Goal: Task Accomplishment & Management: Manage account settings

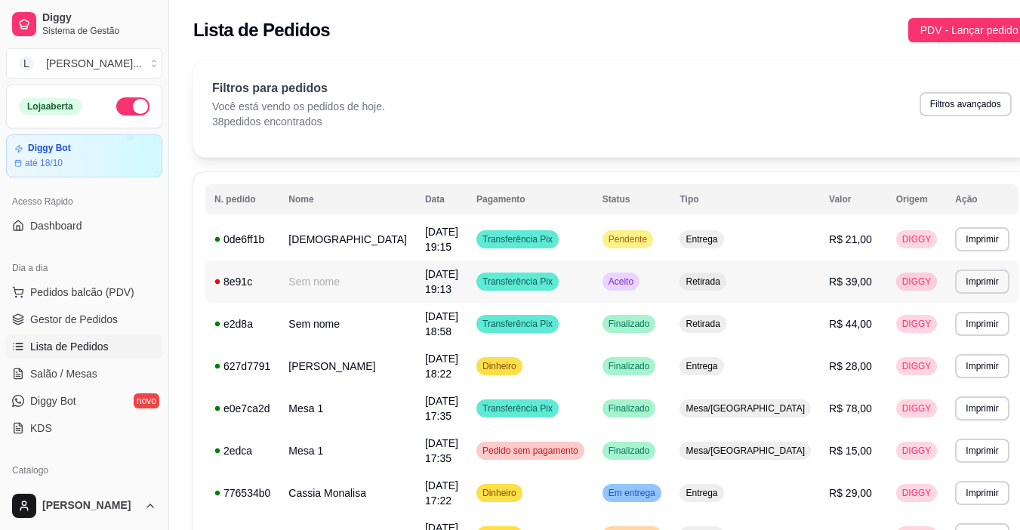
click at [589, 278] on td "Transferência Pix" at bounding box center [531, 282] width 126 height 42
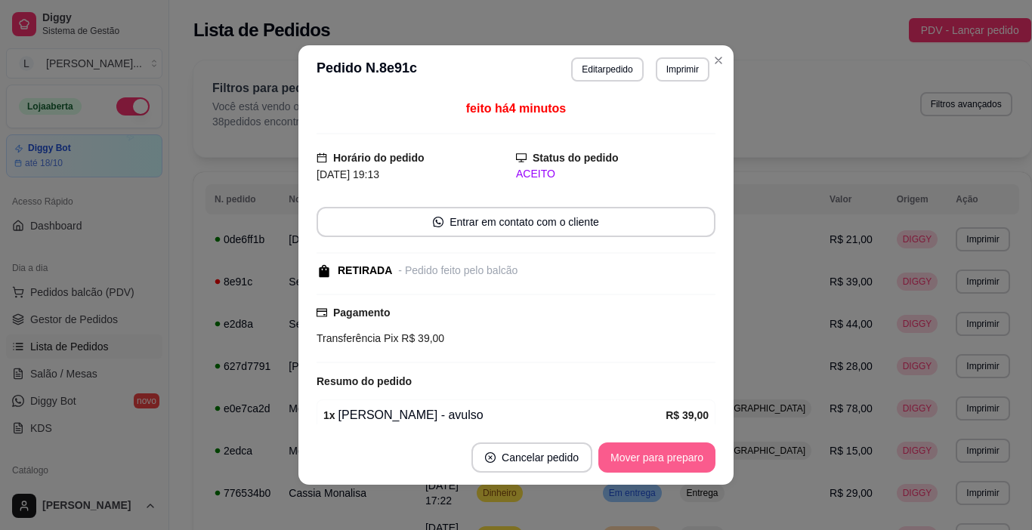
click at [656, 452] on button "Mover para preparo" at bounding box center [656, 458] width 117 height 30
click at [656, 452] on div "Mover para preparo" at bounding box center [646, 458] width 138 height 30
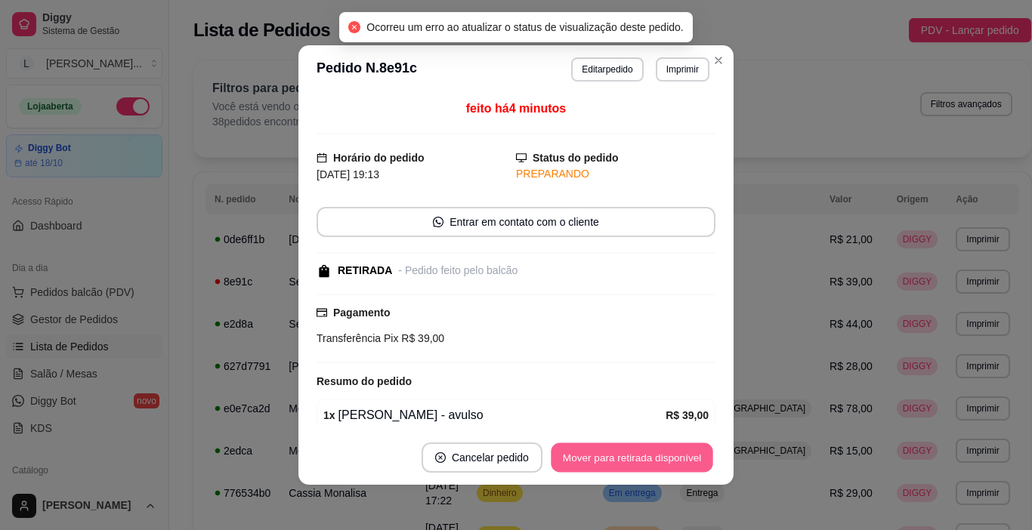
click at [656, 452] on button "Mover para retirada disponível" at bounding box center [632, 457] width 162 height 29
click at [656, 452] on div "Mover para retirada disponível" at bounding box center [631, 458] width 167 height 30
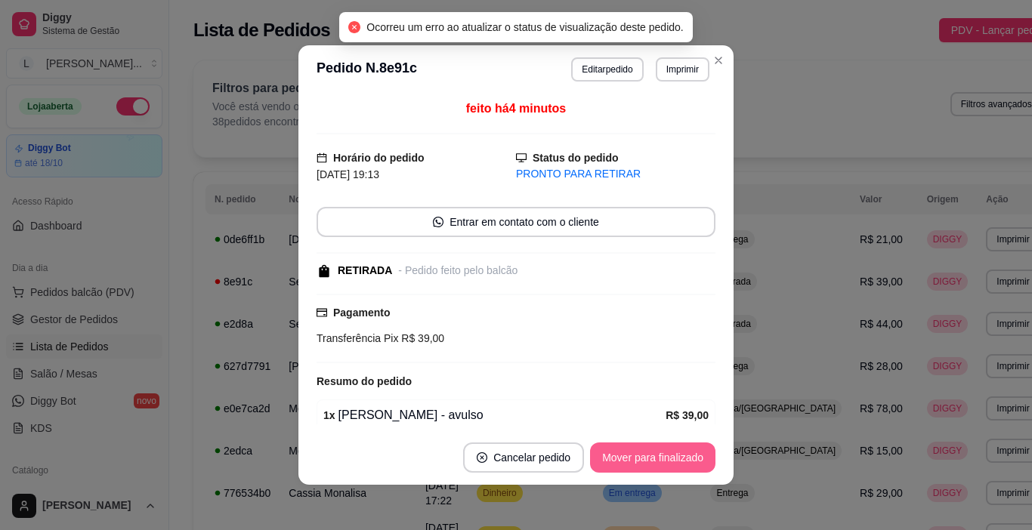
click at [656, 452] on button "Mover para finalizado" at bounding box center [652, 458] width 125 height 30
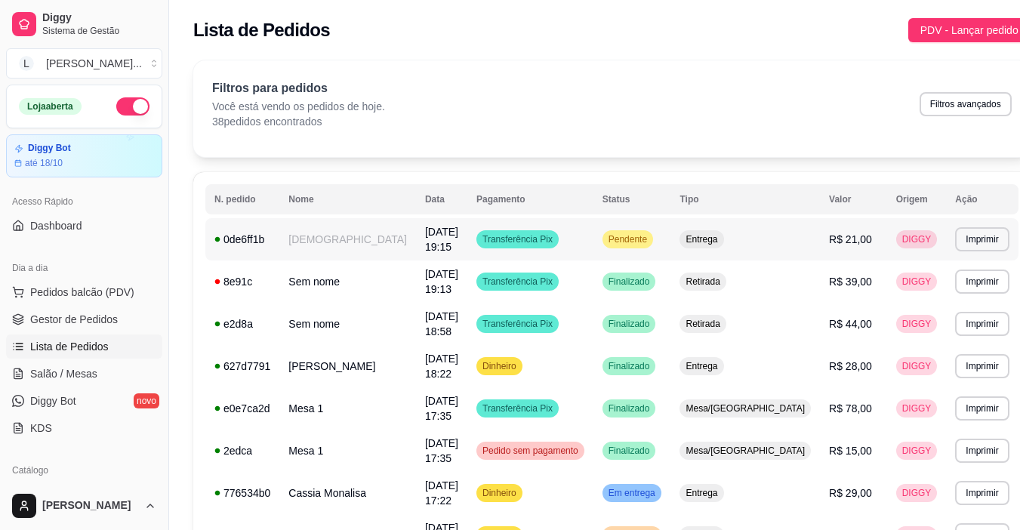
click at [594, 243] on td "Transferência Pix" at bounding box center [531, 239] width 126 height 42
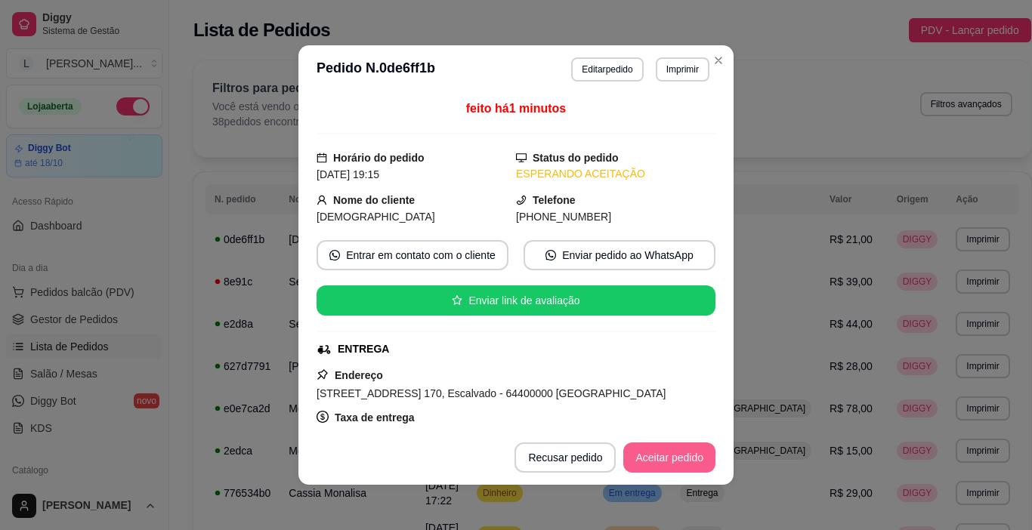
click at [676, 454] on button "Aceitar pedido" at bounding box center [669, 458] width 92 height 30
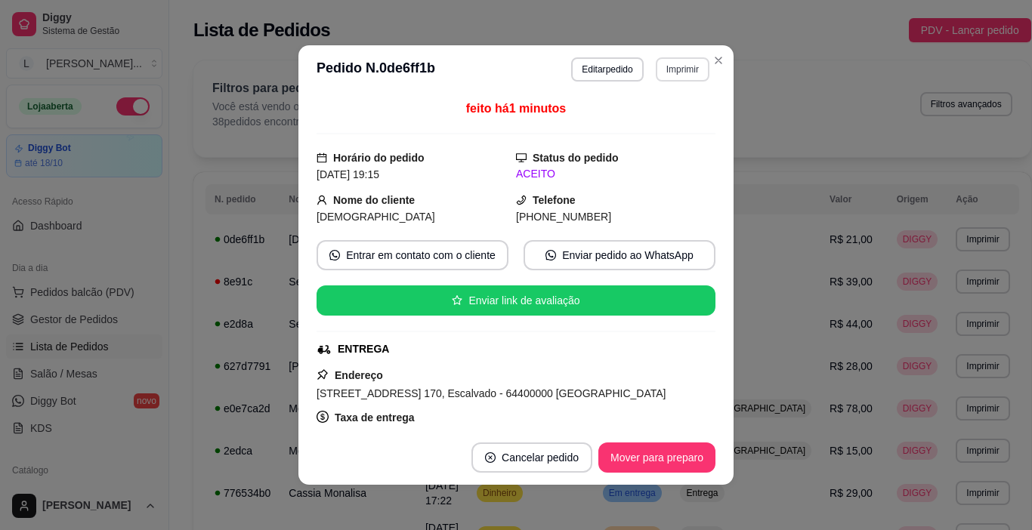
click at [684, 69] on button "Imprimir" at bounding box center [683, 69] width 54 height 24
click at [661, 120] on button "IMPRESSORA" at bounding box center [651, 122] width 110 height 24
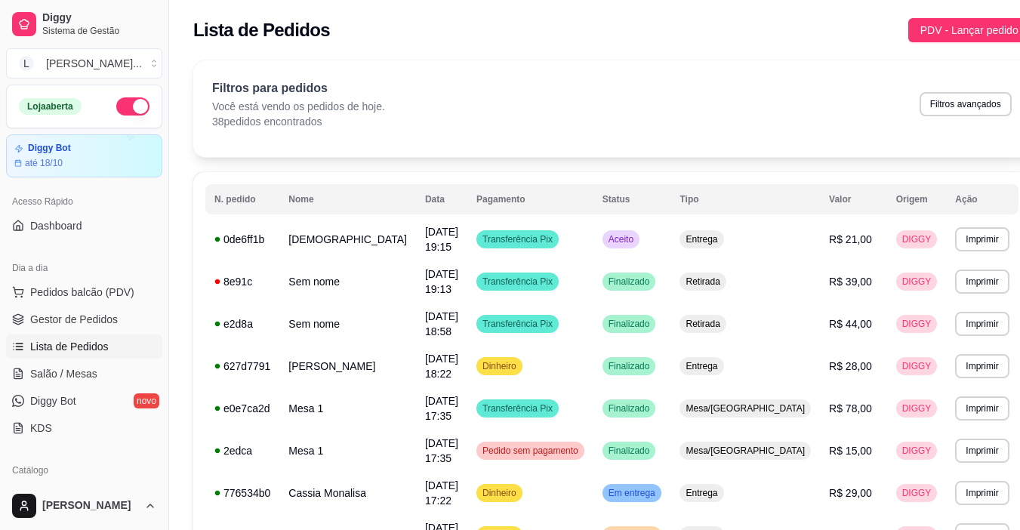
drag, startPoint x: 165, startPoint y: 239, endPoint x: 162, endPoint y: 271, distance: 31.8
click at [174, 282] on button "Toggle Sidebar" at bounding box center [168, 265] width 12 height 530
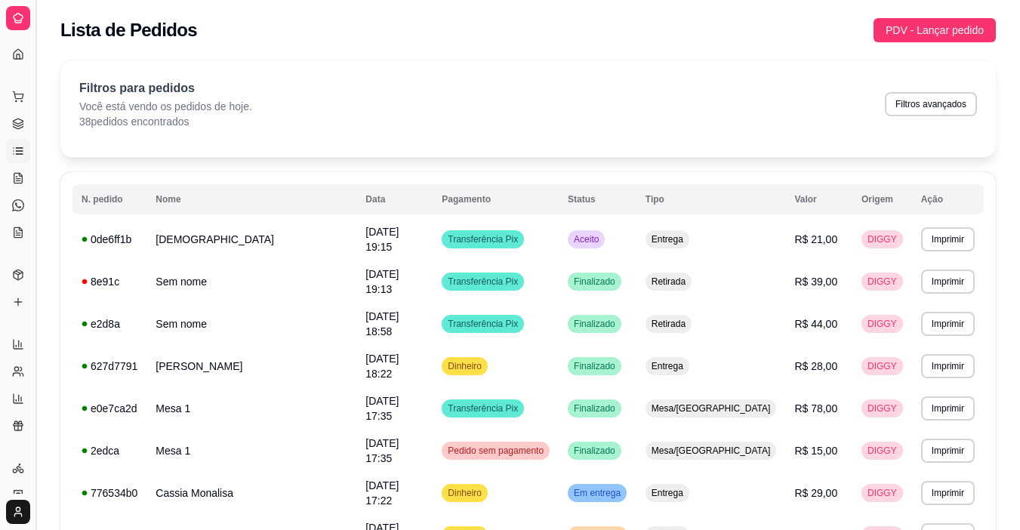
click at [39, 184] on button "Toggle Sidebar" at bounding box center [35, 265] width 12 height 530
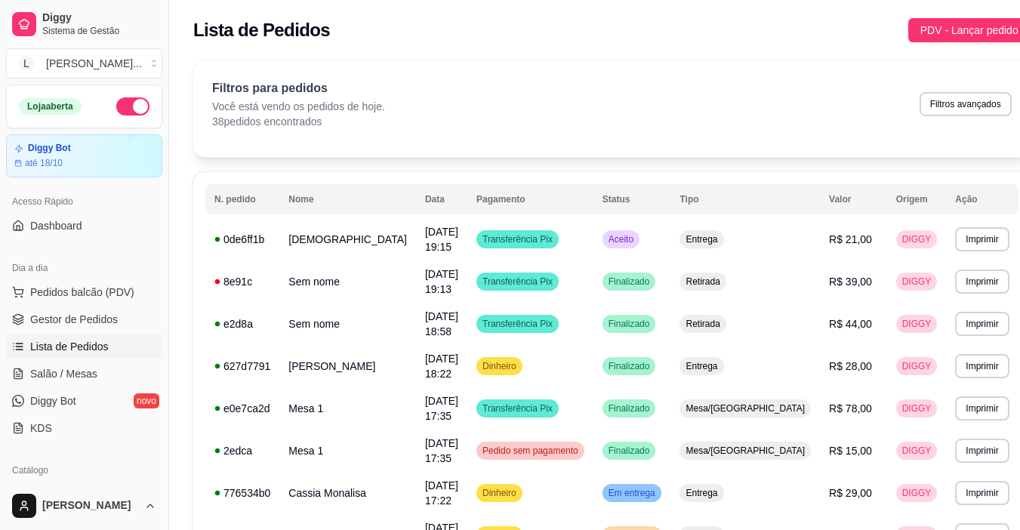
click at [80, 281] on button "Pedidos balcão (PDV)" at bounding box center [84, 292] width 156 height 24
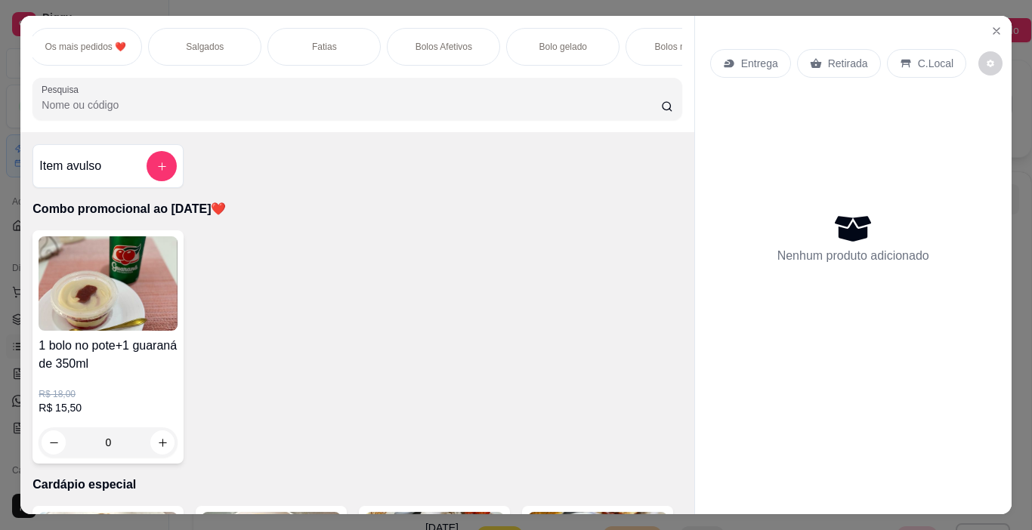
scroll to position [0, 363]
click at [403, 38] on div "Bolos Afetivos" at bounding box center [442, 47] width 113 height 38
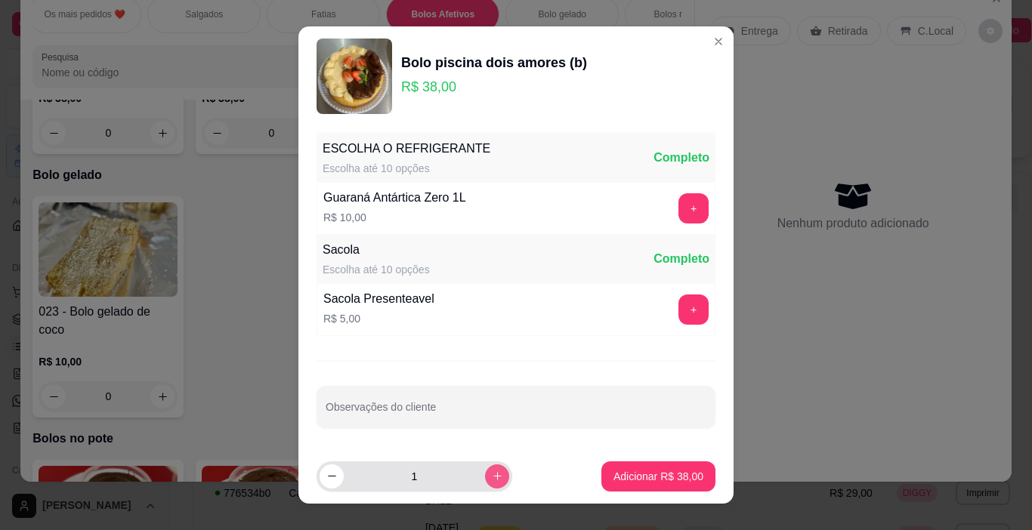
click at [485, 468] on button "increase-product-quantity" at bounding box center [497, 477] width 24 height 24
type input "2"
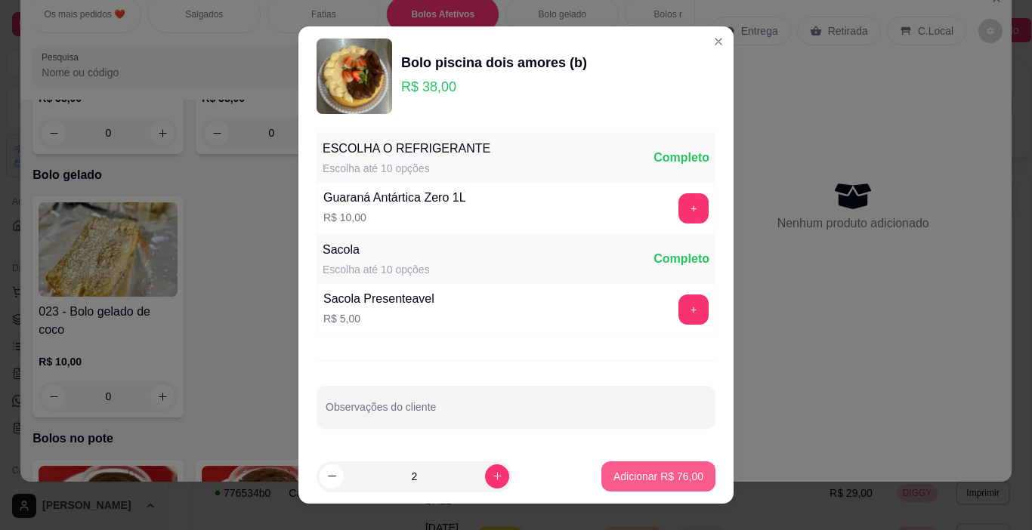
click at [631, 485] on button "Adicionar R$ 76,00" at bounding box center [658, 477] width 114 height 30
type input "2"
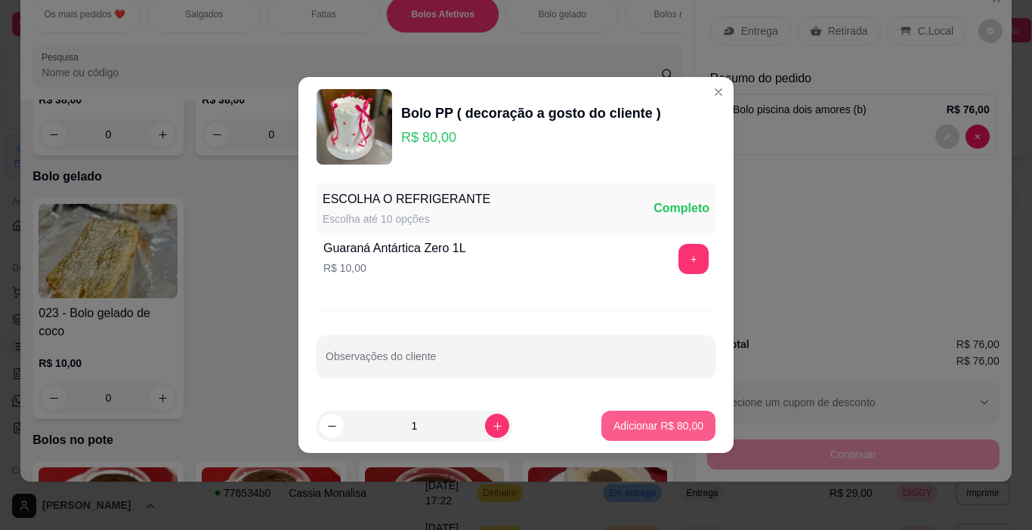
click at [634, 431] on p "Adicionar R$ 80,00" at bounding box center [658, 425] width 90 height 15
type input "1"
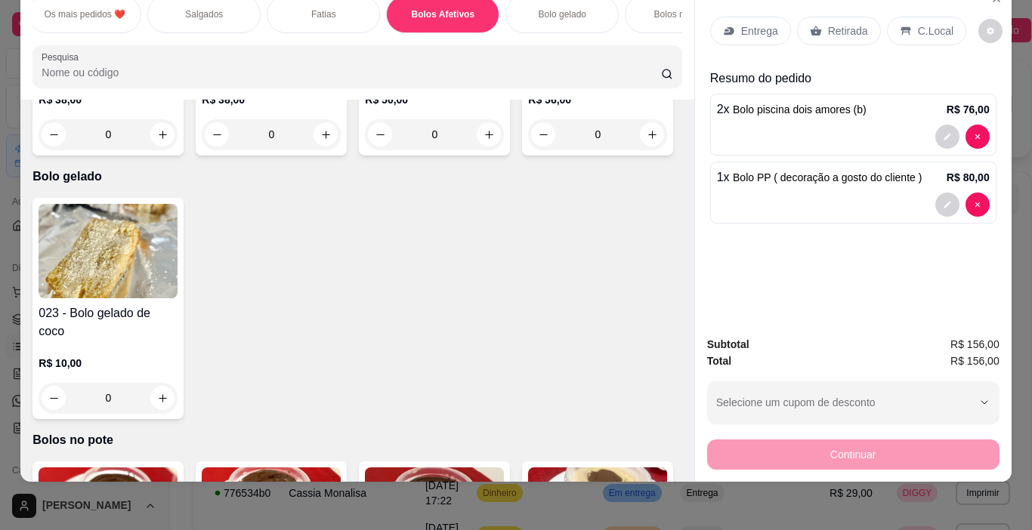
click at [847, 23] on p "Retirada" at bounding box center [848, 30] width 40 height 15
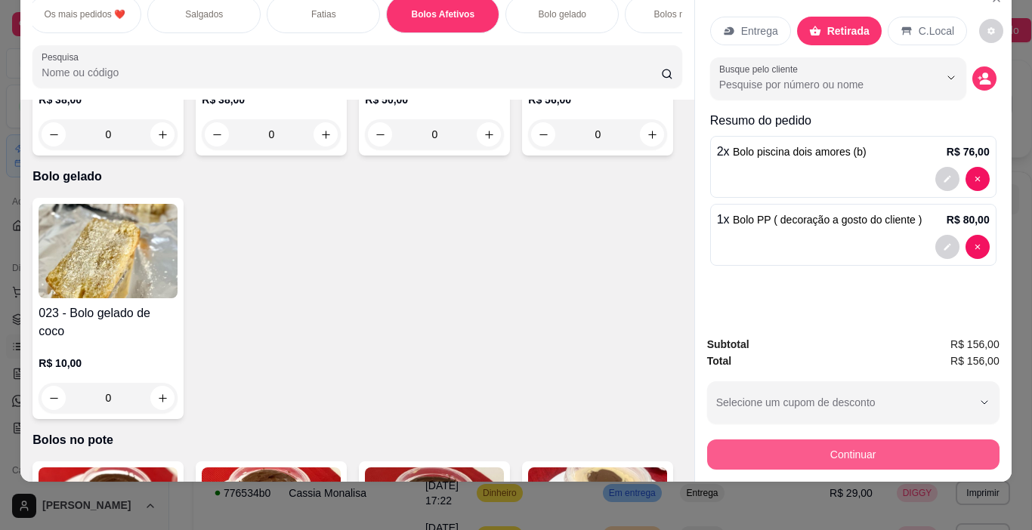
click at [835, 454] on button "Continuar" at bounding box center [853, 455] width 292 height 30
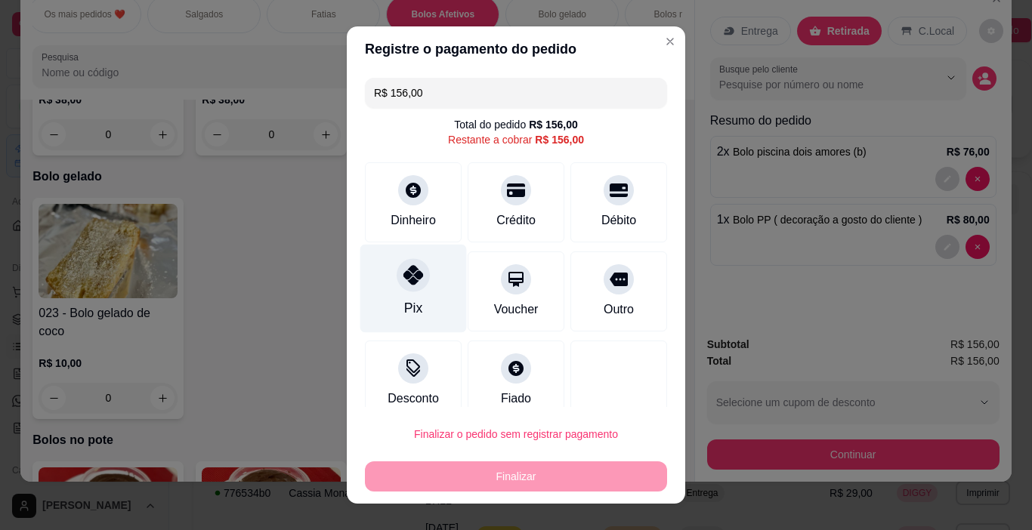
click at [415, 276] on div at bounding box center [413, 275] width 33 height 33
type input "R$ 0,00"
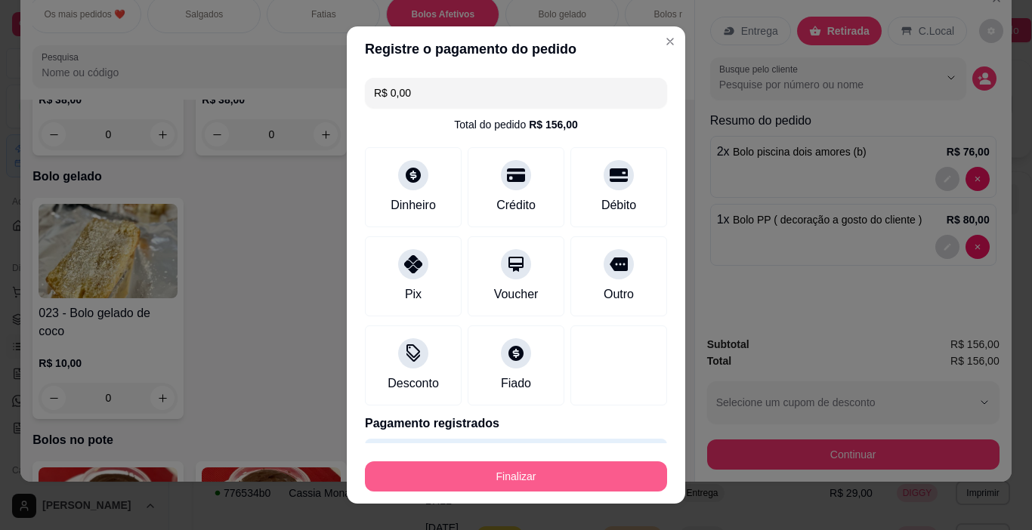
click at [514, 467] on button "Finalizar" at bounding box center [516, 477] width 302 height 30
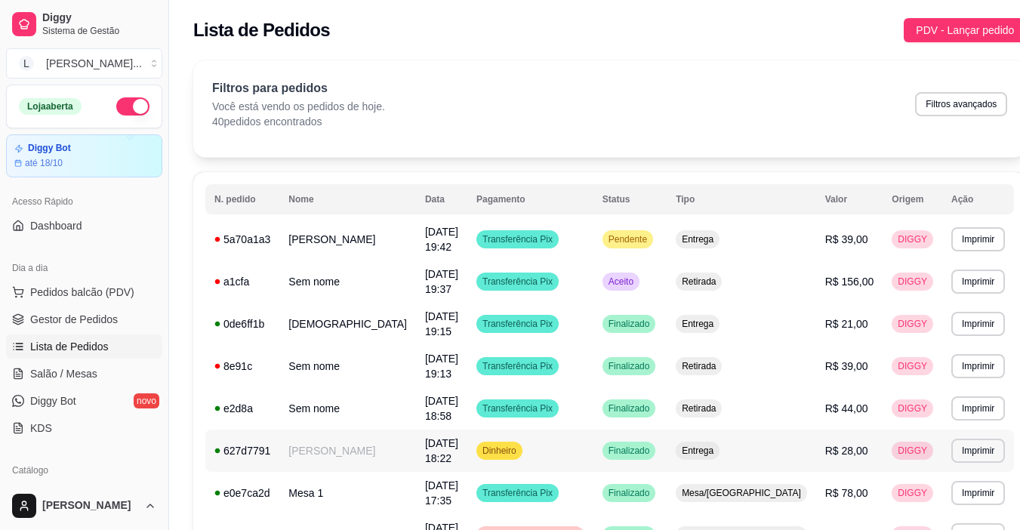
click at [494, 467] on tr "**********" at bounding box center [609, 451] width 809 height 42
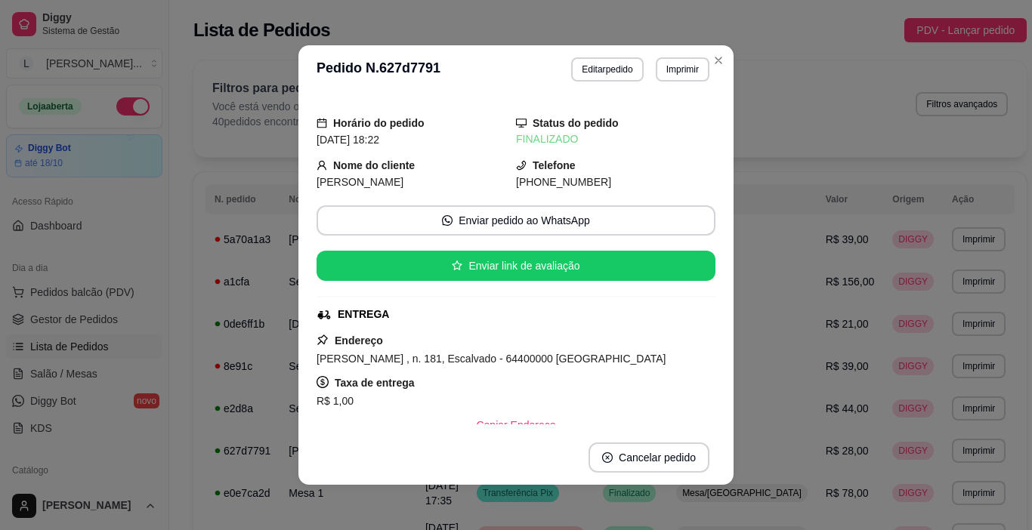
click at [699, 257] on div "Horário do pedido [DATE] 18:22 Status do pedido FINALIZADO Nome do cliente [PER…" at bounding box center [515, 262] width 399 height 325
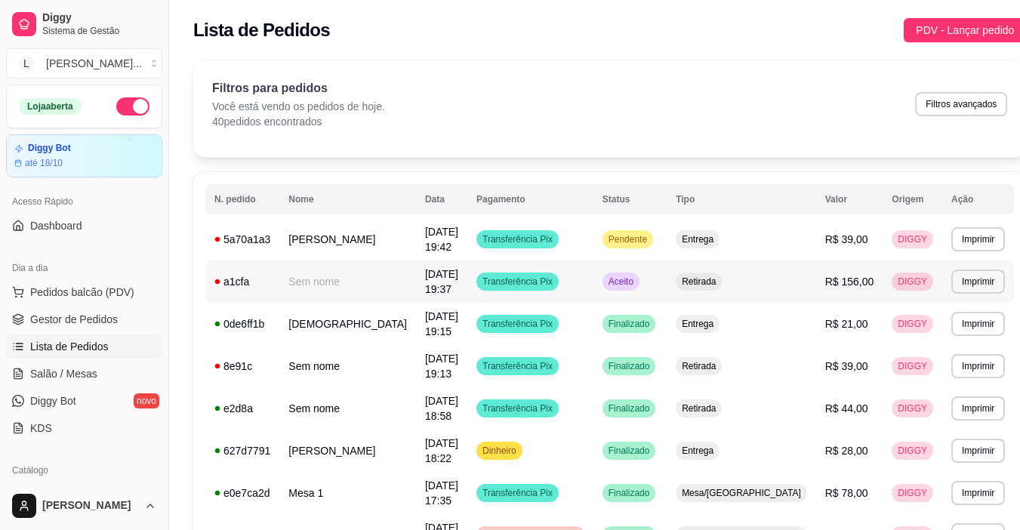
click at [637, 282] on span "Aceito" at bounding box center [621, 282] width 31 height 12
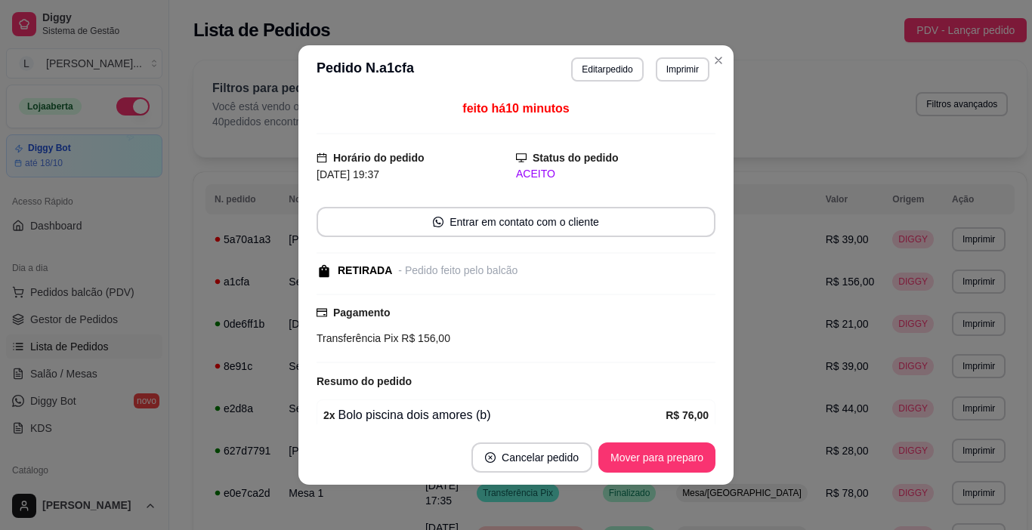
click at [644, 462] on button "Mover para preparo" at bounding box center [656, 458] width 117 height 30
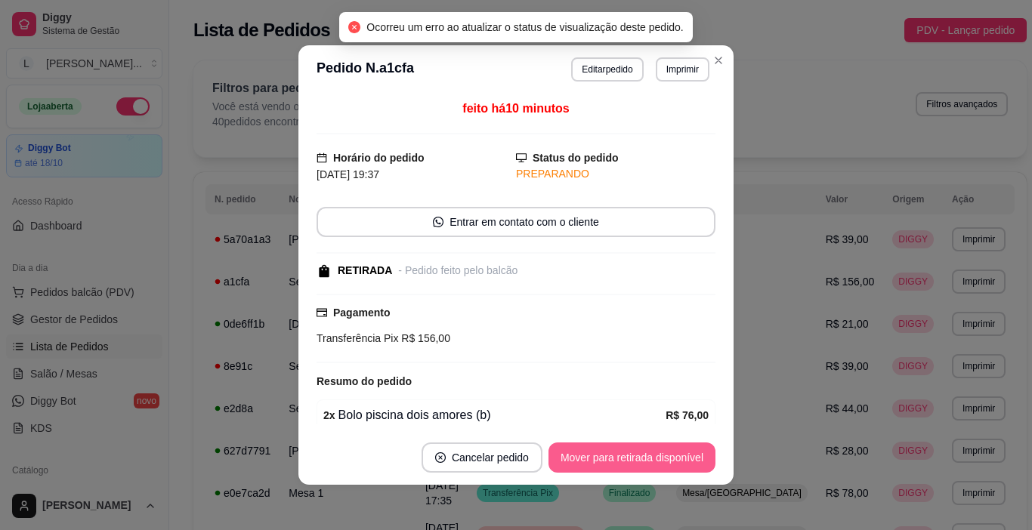
click at [644, 462] on button "Mover para retirada disponível" at bounding box center [631, 458] width 167 height 30
click at [644, 462] on button "Mover para finalizado" at bounding box center [652, 458] width 125 height 30
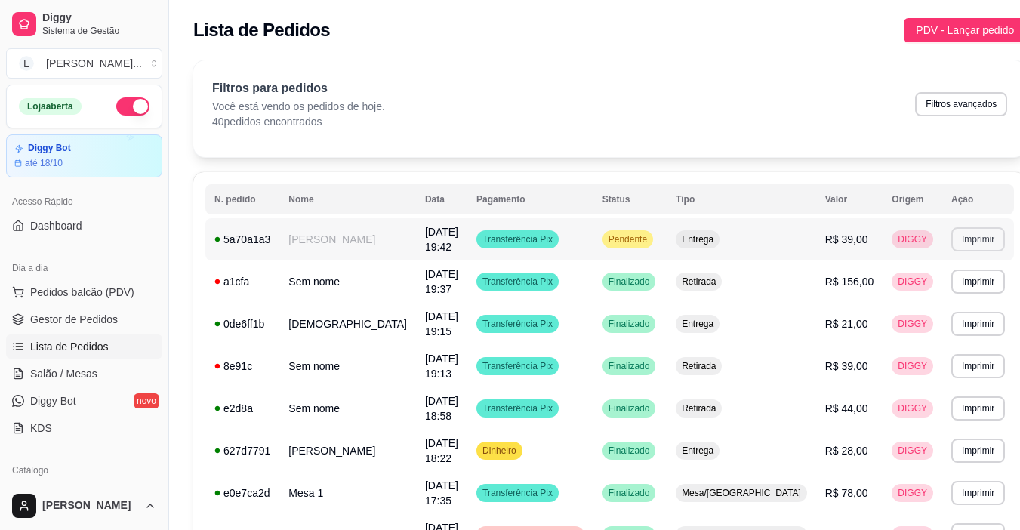
click at [952, 239] on button "Imprimir" at bounding box center [979, 239] width 54 height 24
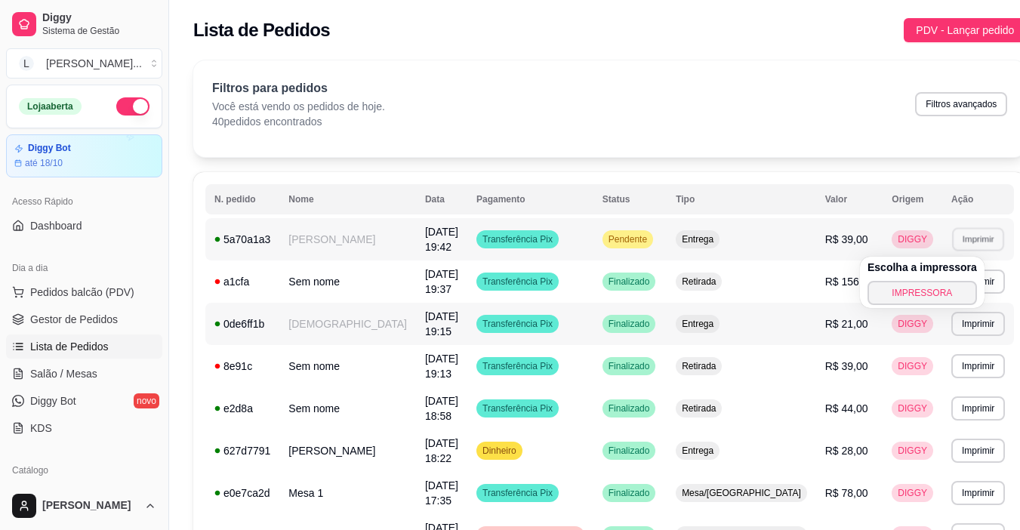
click at [925, 283] on button "IMPRESSORA" at bounding box center [923, 293] width 110 height 24
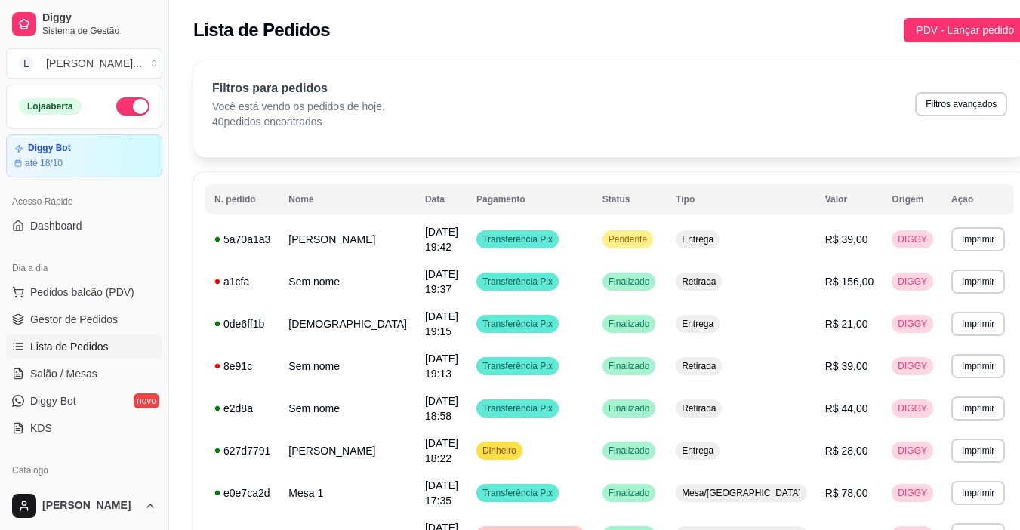
click at [116, 107] on button "button" at bounding box center [132, 106] width 33 height 18
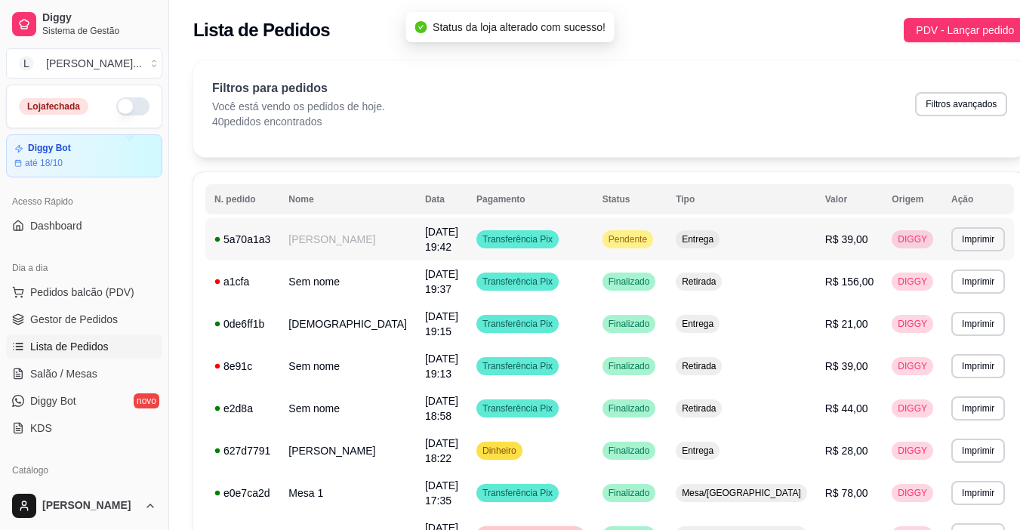
click at [653, 230] on div "Pendente" at bounding box center [628, 239] width 51 height 18
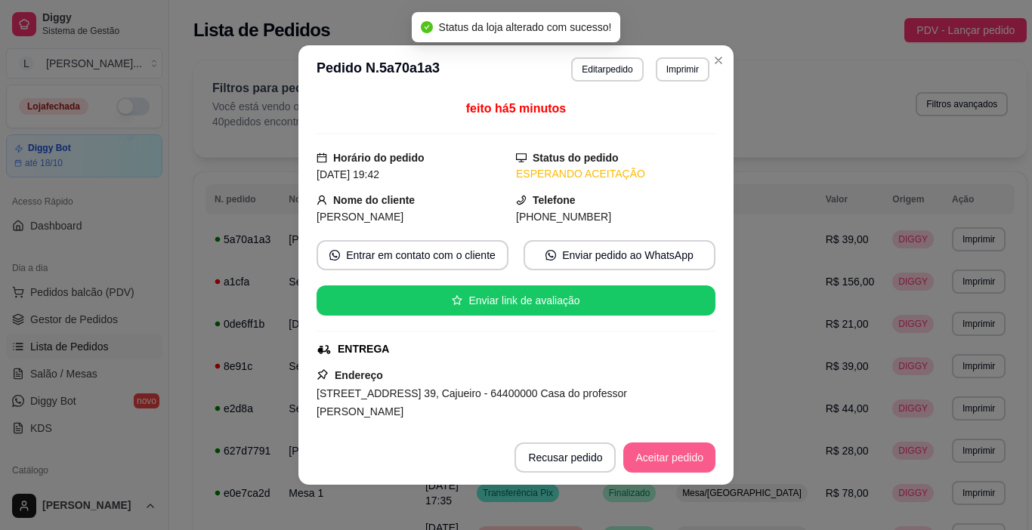
click at [653, 455] on button "Aceitar pedido" at bounding box center [669, 458] width 92 height 30
